Goal: Check status: Check status

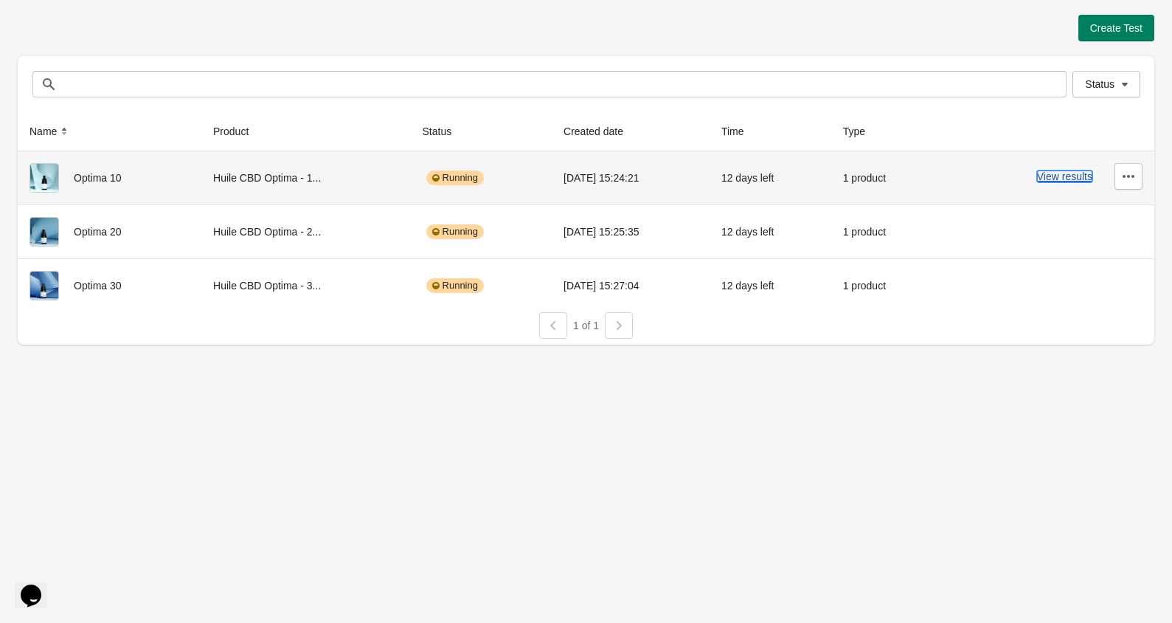
click at [1049, 179] on button "View results" at bounding box center [1064, 176] width 55 height 12
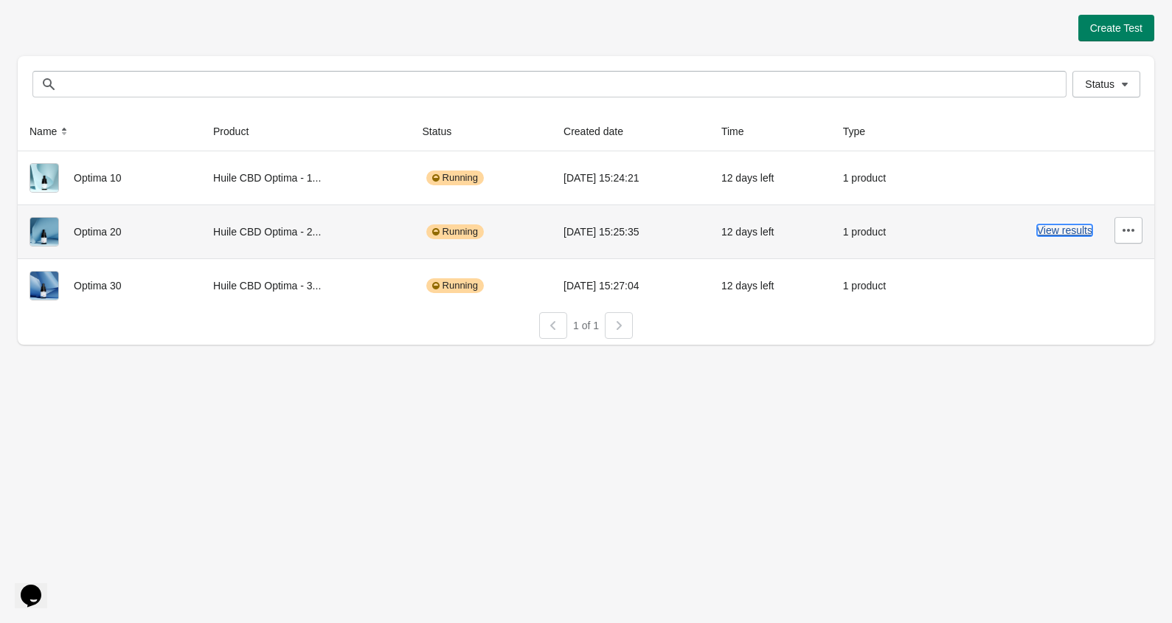
click at [1078, 224] on button "View results" at bounding box center [1064, 230] width 55 height 12
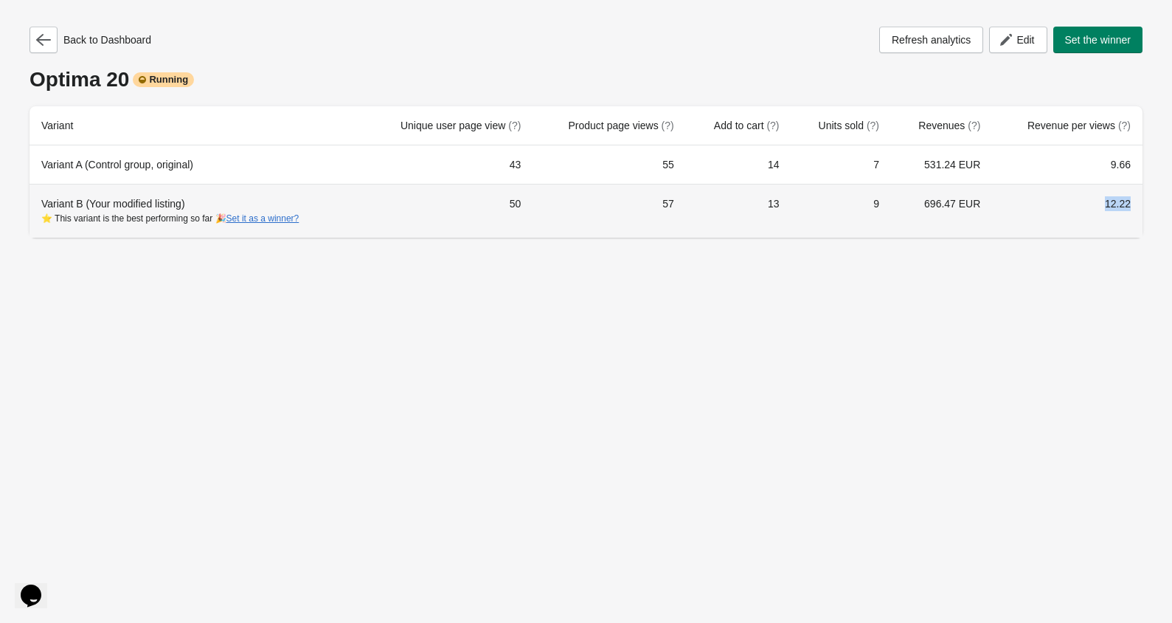
drag, startPoint x: 1101, startPoint y: 197, endPoint x: 1148, endPoint y: 201, distance: 47.4
click at [1148, 201] on div "Back to Dashboard Refresh analytics Edit Set the winner Optima 20 Running Varia…" at bounding box center [586, 127] width 1137 height 255
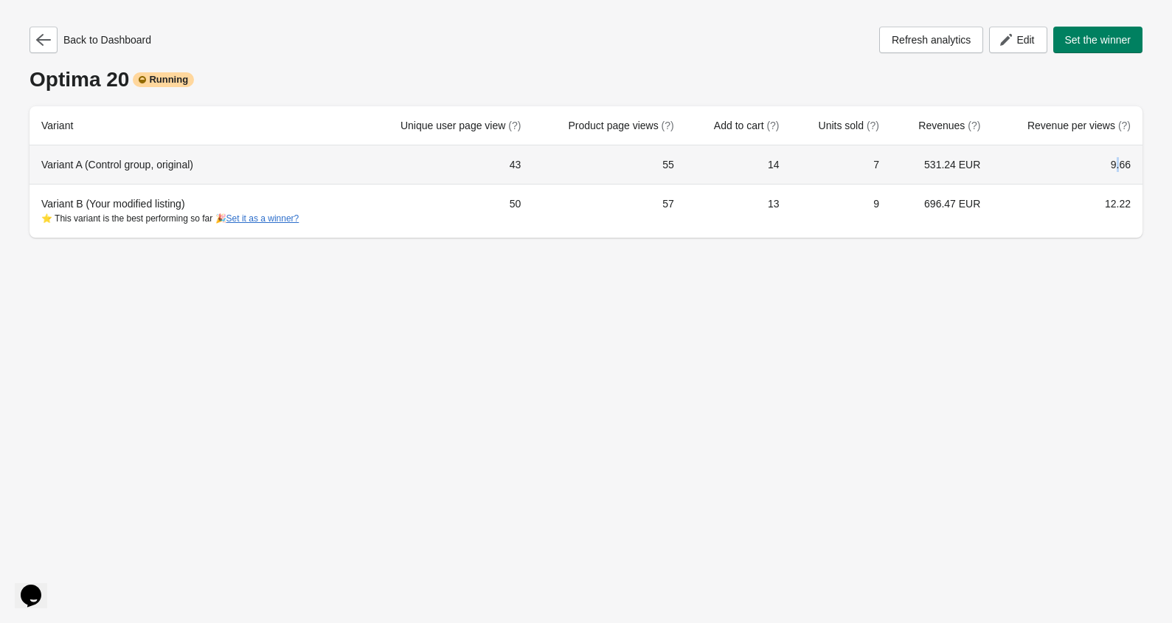
click at [1117, 169] on td "9.66" at bounding box center [1067, 164] width 150 height 38
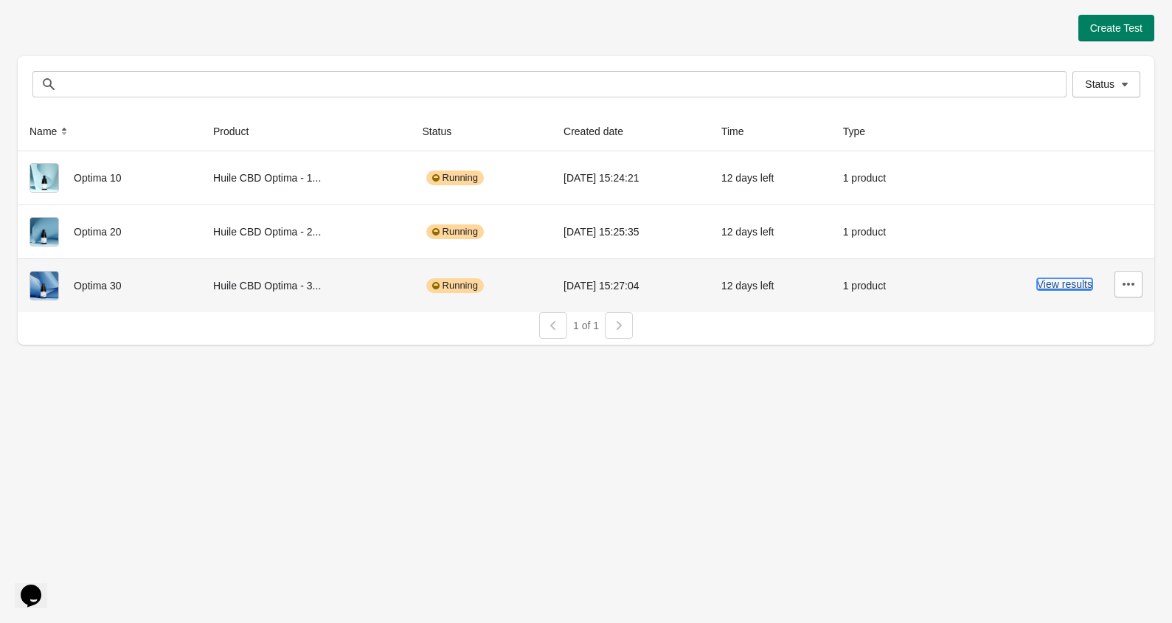
click at [1043, 285] on button "View results" at bounding box center [1064, 284] width 55 height 12
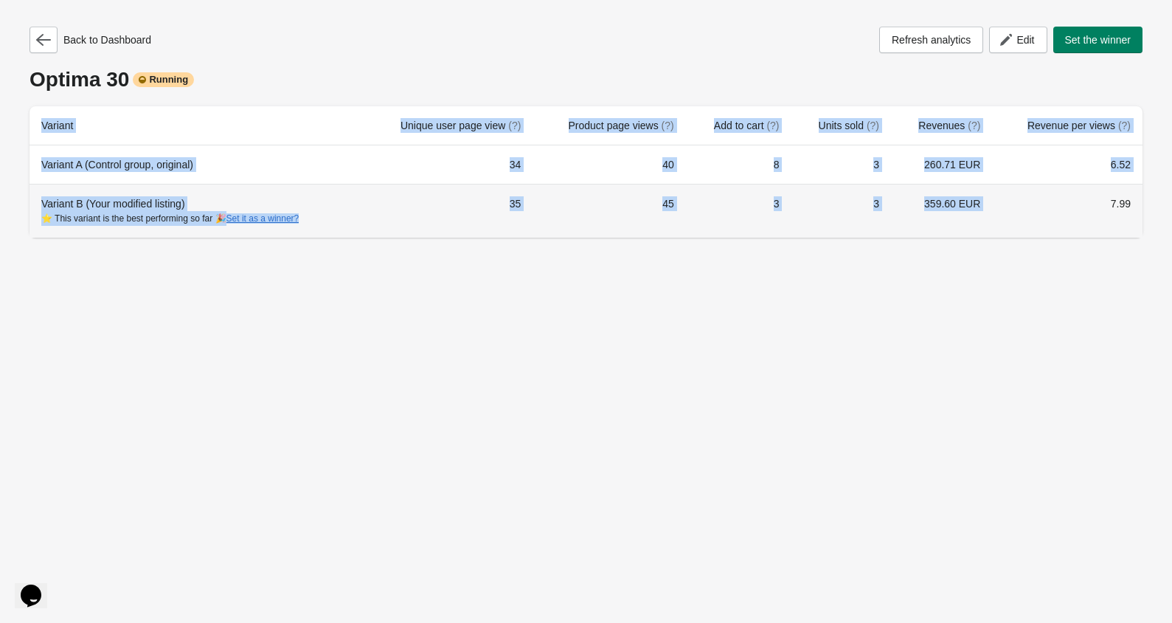
drag, startPoint x: 1061, startPoint y: 197, endPoint x: 1171, endPoint y: 207, distance: 110.4
click at [1171, 207] on div "Back to Dashboard Refresh analytics Edit Set the winner Optima 30 Running Varia…" at bounding box center [586, 127] width 1172 height 255
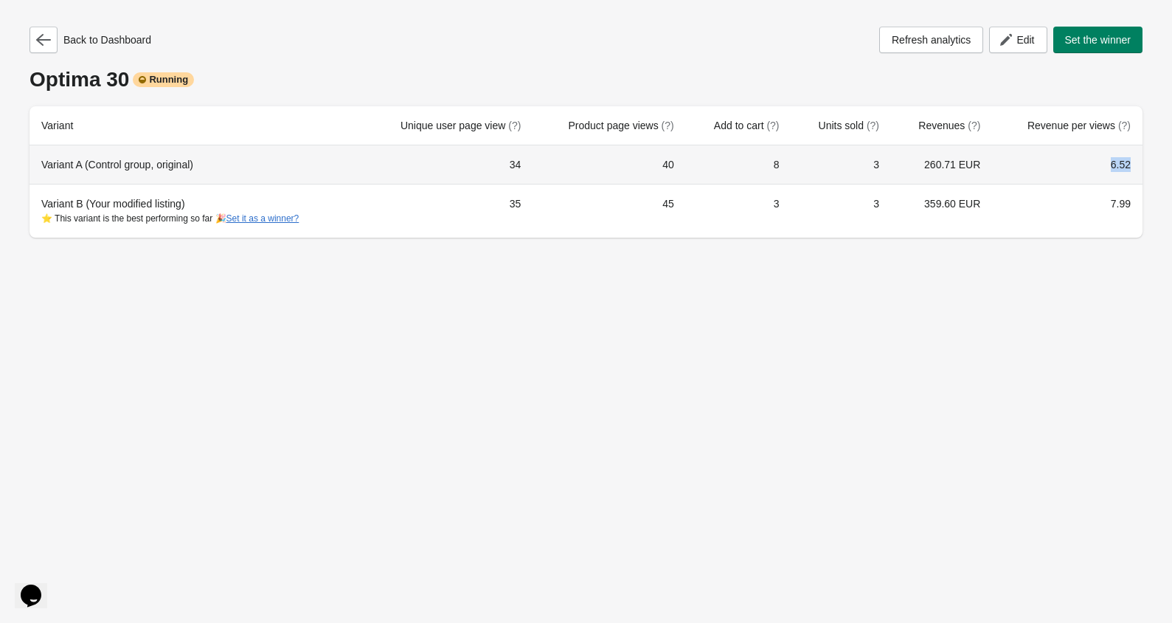
drag, startPoint x: 1097, startPoint y: 159, endPoint x: 1159, endPoint y: 176, distance: 64.4
click at [1151, 171] on div "Back to Dashboard Refresh analytics Edit Set the winner Optima 30 Running Varia…" at bounding box center [586, 127] width 1137 height 255
click at [766, 170] on td "8" at bounding box center [738, 164] width 105 height 38
drag, startPoint x: 781, startPoint y: 164, endPoint x: 806, endPoint y: 190, distance: 36.0
click at [822, 164] on tr "Variant A (Control group, original) 34 40 8 3 260.71 EUR 6.52" at bounding box center [586, 164] width 1113 height 38
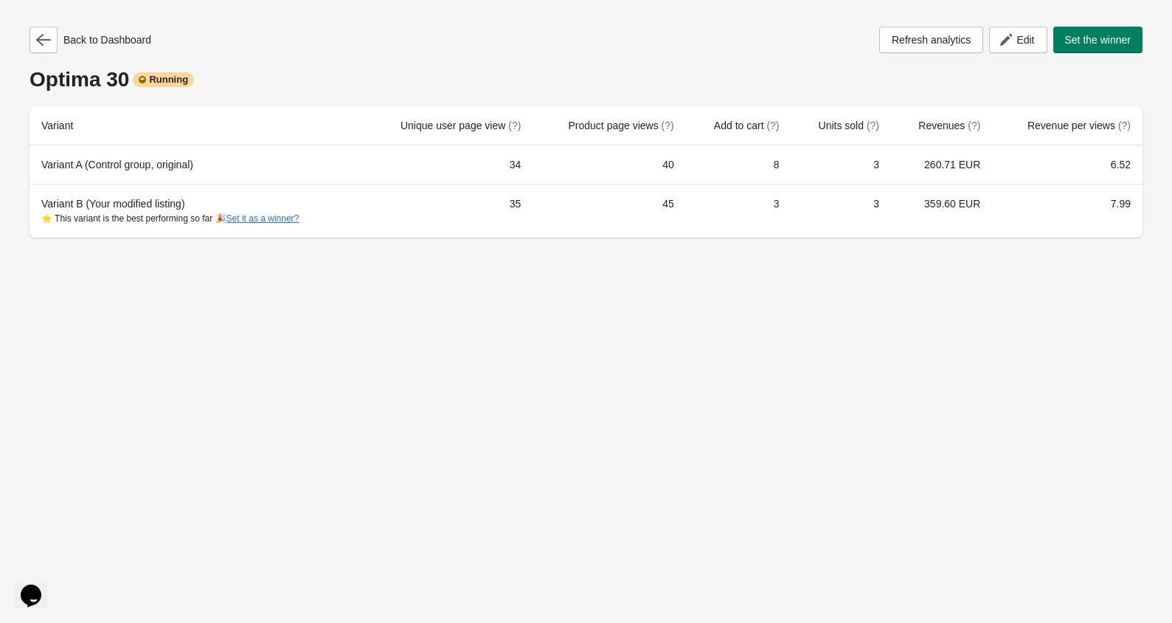
click at [966, 302] on div "Back to Dashboard Refresh analytics Edit Set the winner Optima 30 Running Varia…" at bounding box center [586, 311] width 1172 height 623
